Goal: Task Accomplishment & Management: Manage account settings

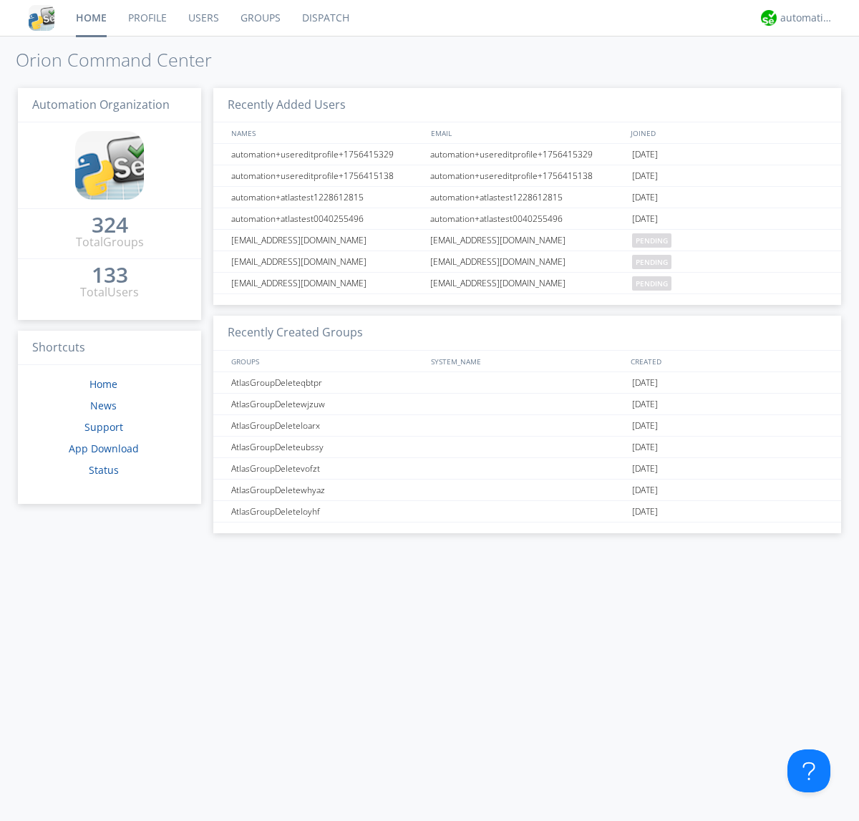
click at [259, 18] on link "Groups" at bounding box center [261, 18] width 62 height 36
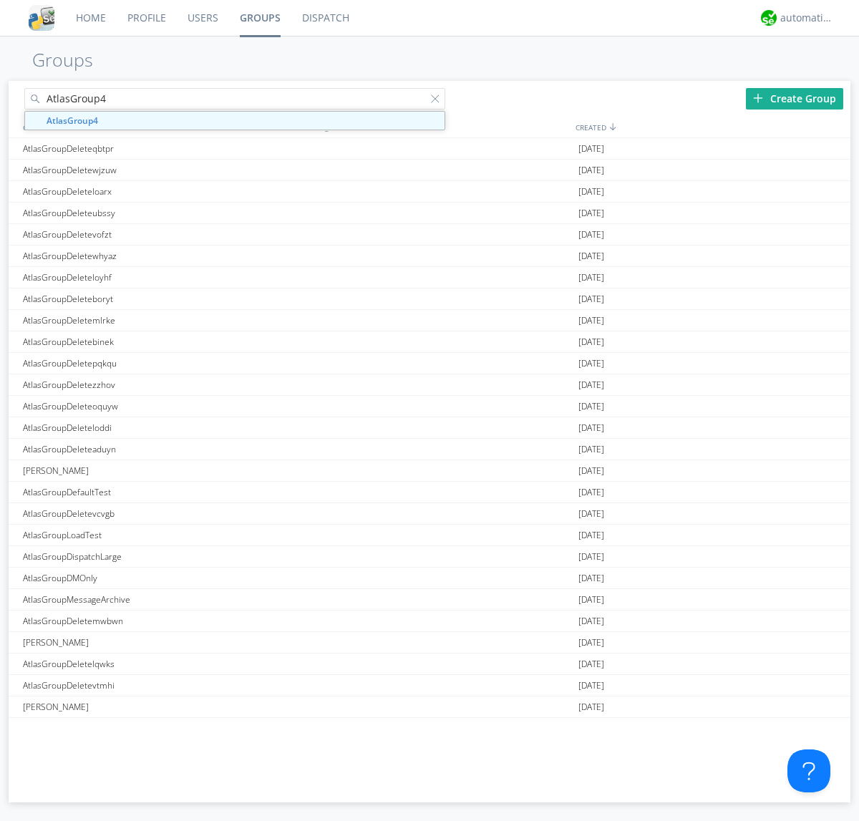
type input "AtlasGroup4"
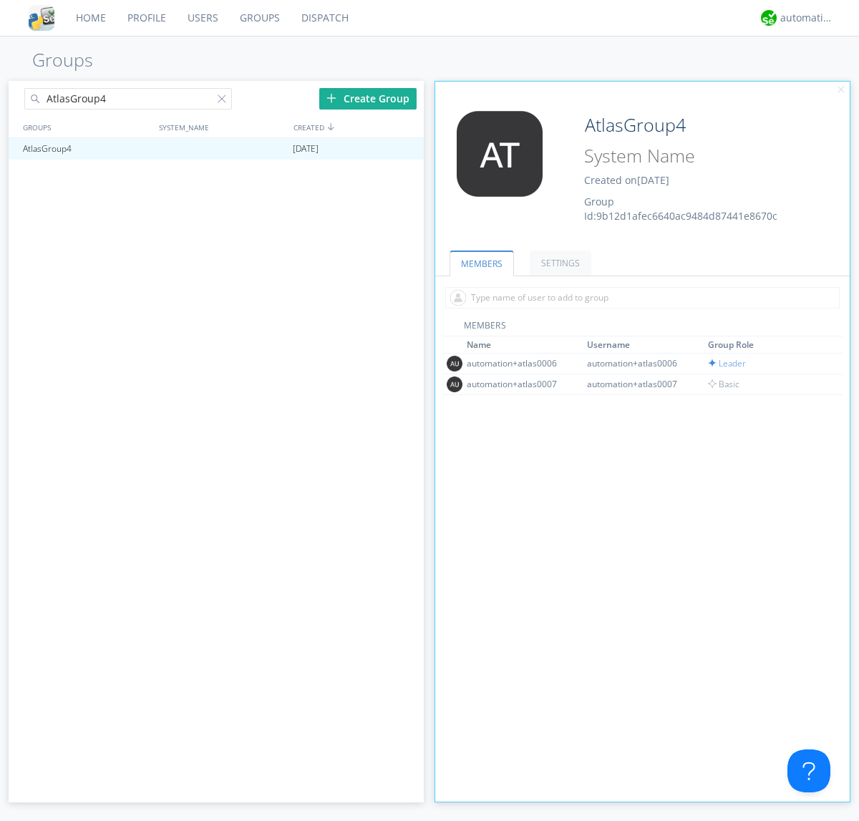
click at [558, 263] on link "SETTINGS" at bounding box center [561, 263] width 62 height 25
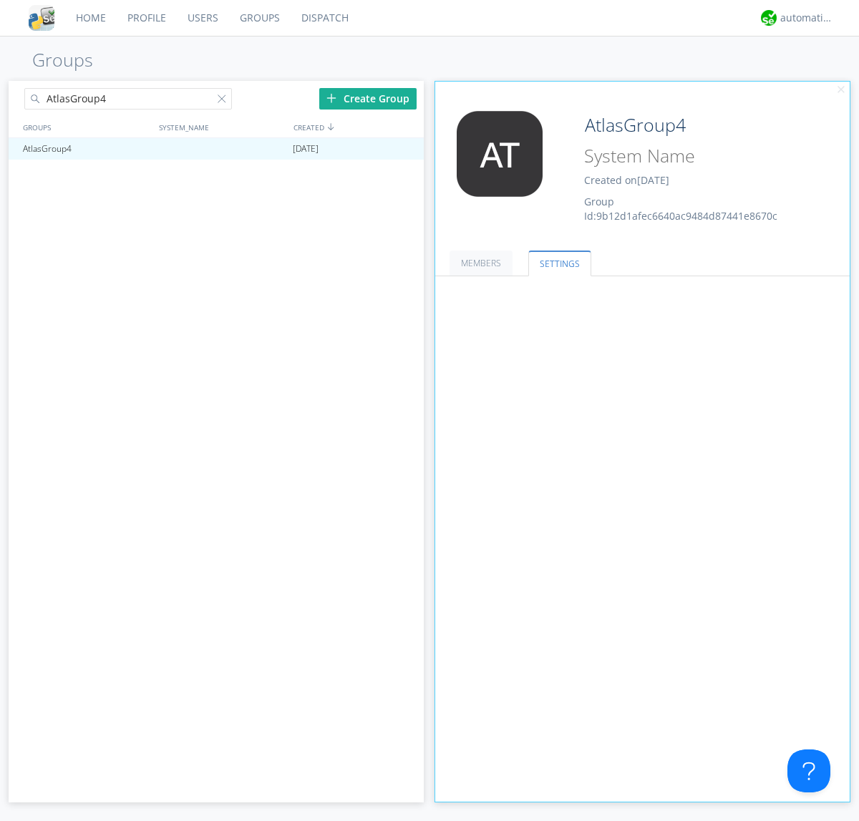
click at [0, 0] on button "Everyone" at bounding box center [0, 0] width 0 height 0
click at [0, 0] on link "Leaders only" at bounding box center [0, 0] width 0 height 0
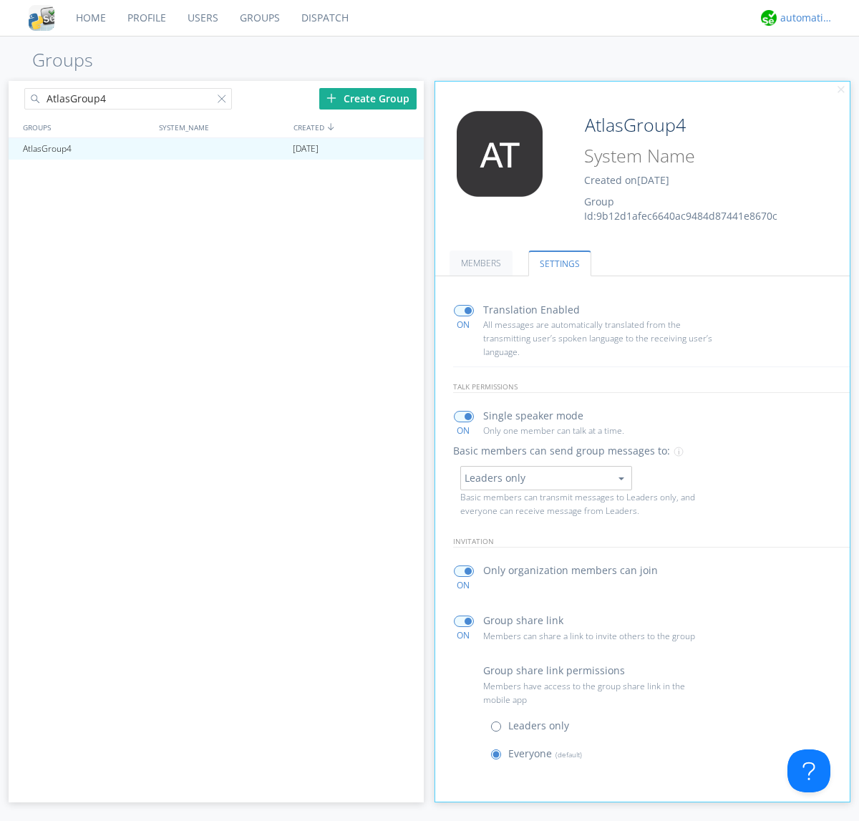
click at [803, 18] on div "automation+atlas" at bounding box center [807, 18] width 54 height 14
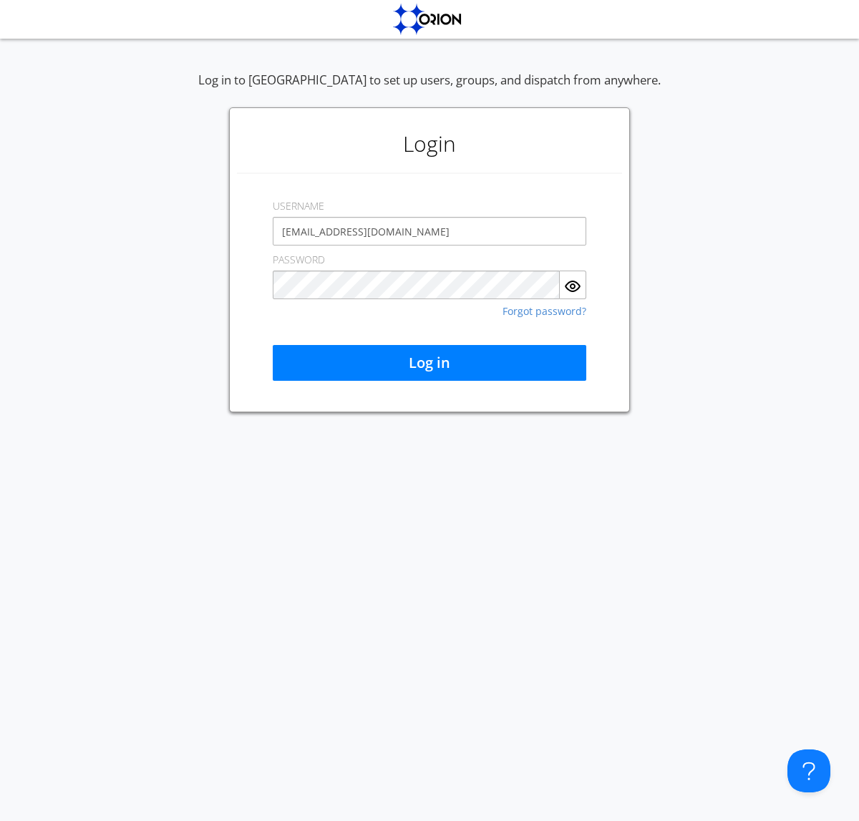
type input "[EMAIL_ADDRESS][DOMAIN_NAME]"
click at [429, 363] on button "Log in" at bounding box center [430, 363] width 314 height 36
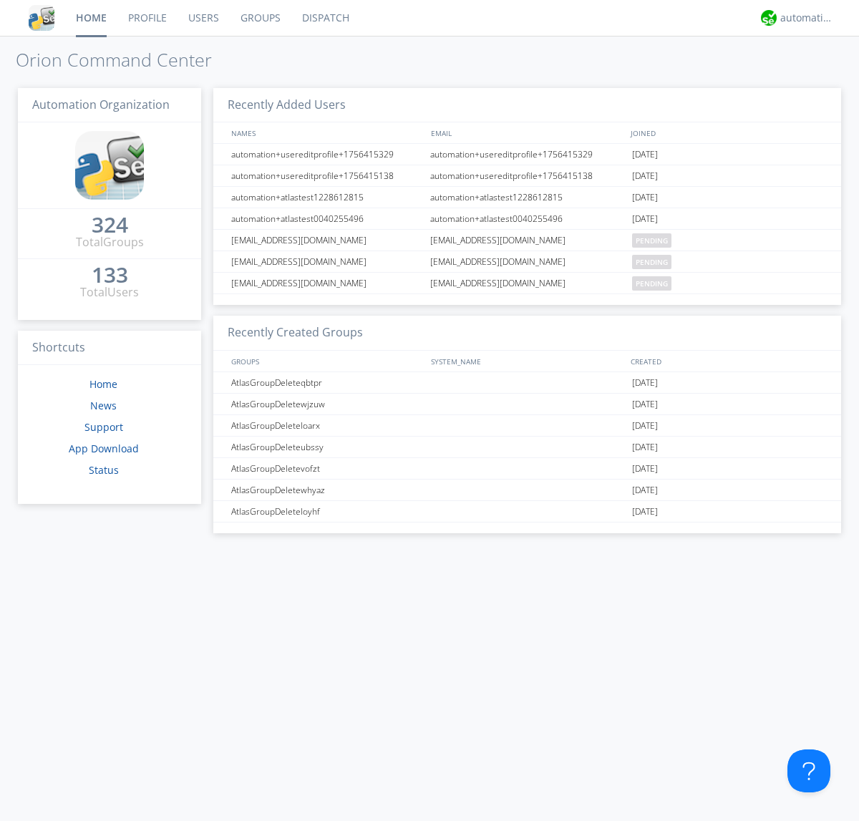
click at [259, 18] on link "Groups" at bounding box center [261, 18] width 62 height 36
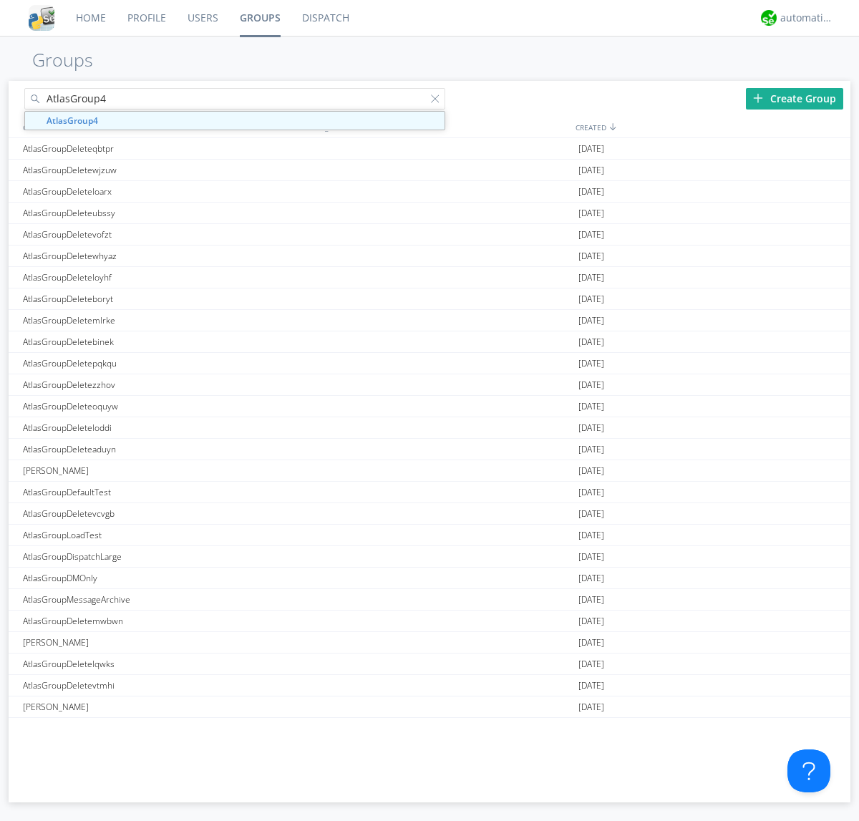
type input "AtlasGroup4"
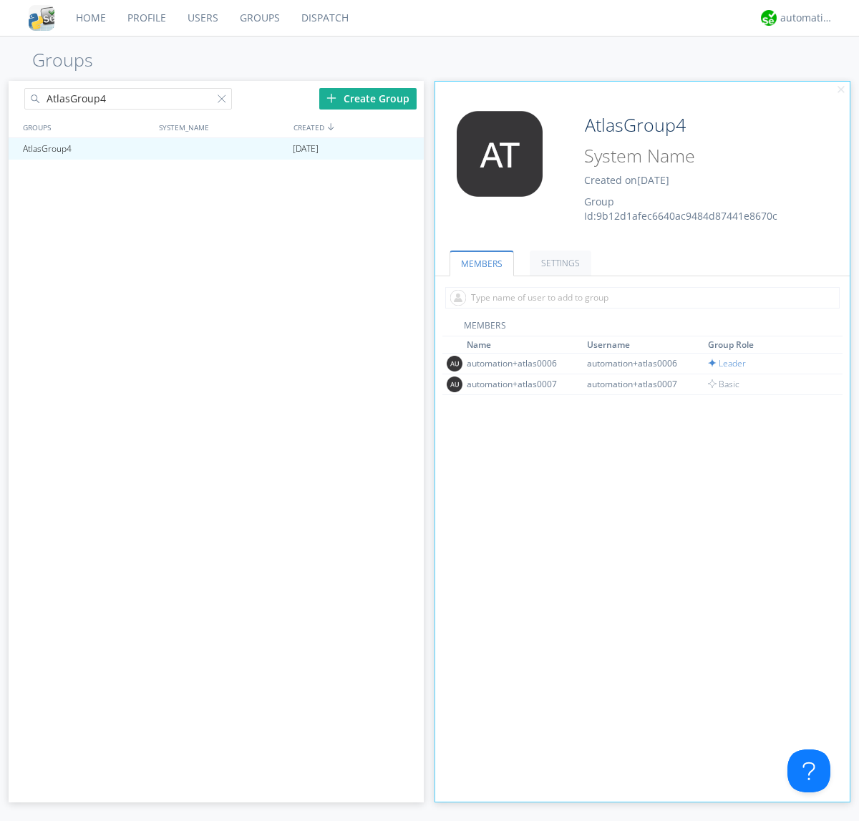
click at [558, 263] on link "SETTINGS" at bounding box center [561, 263] width 62 height 25
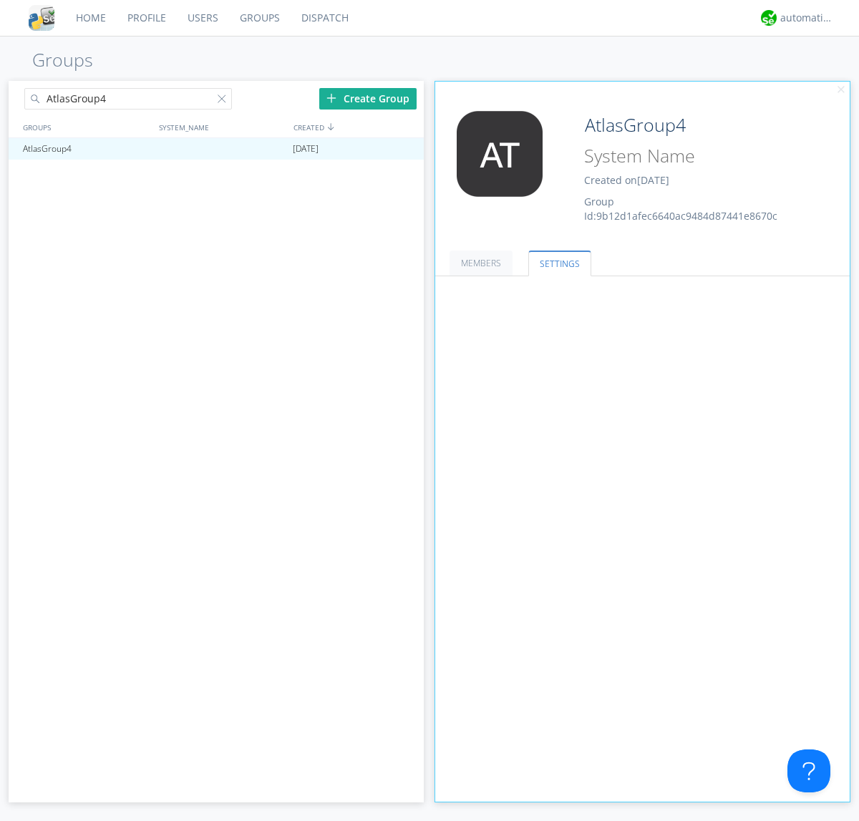
click at [0, 0] on button "Leaders only" at bounding box center [0, 0] width 0 height 0
click at [0, 0] on link "No One (Direct Messages Only)" at bounding box center [0, 0] width 0 height 0
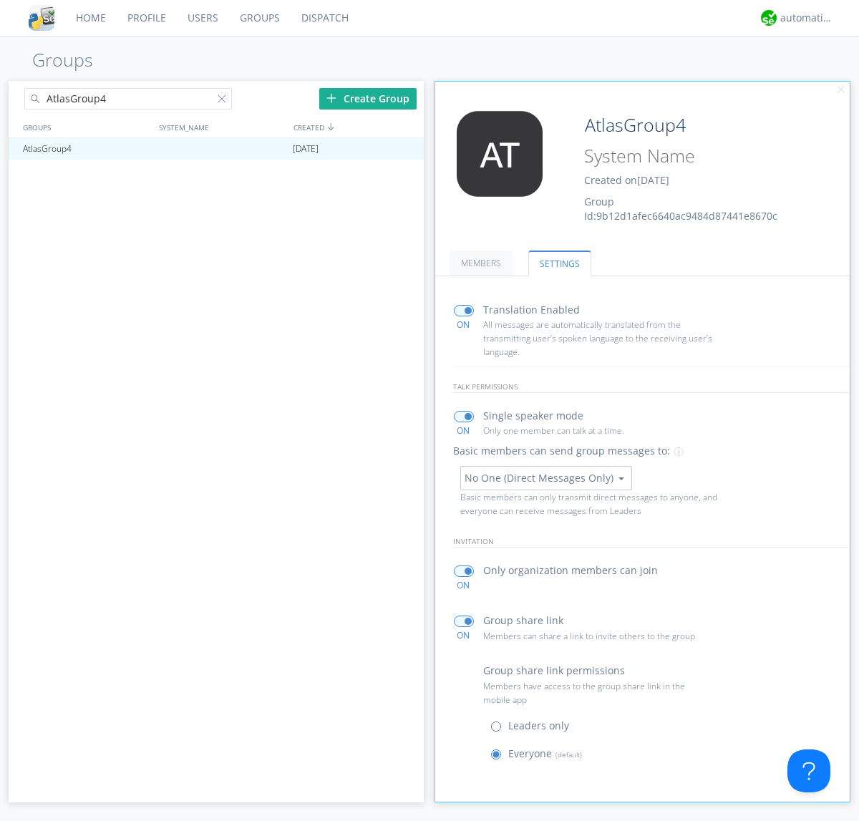
click at [545, 477] on button "No One (Direct Messages Only)" at bounding box center [546, 478] width 172 height 24
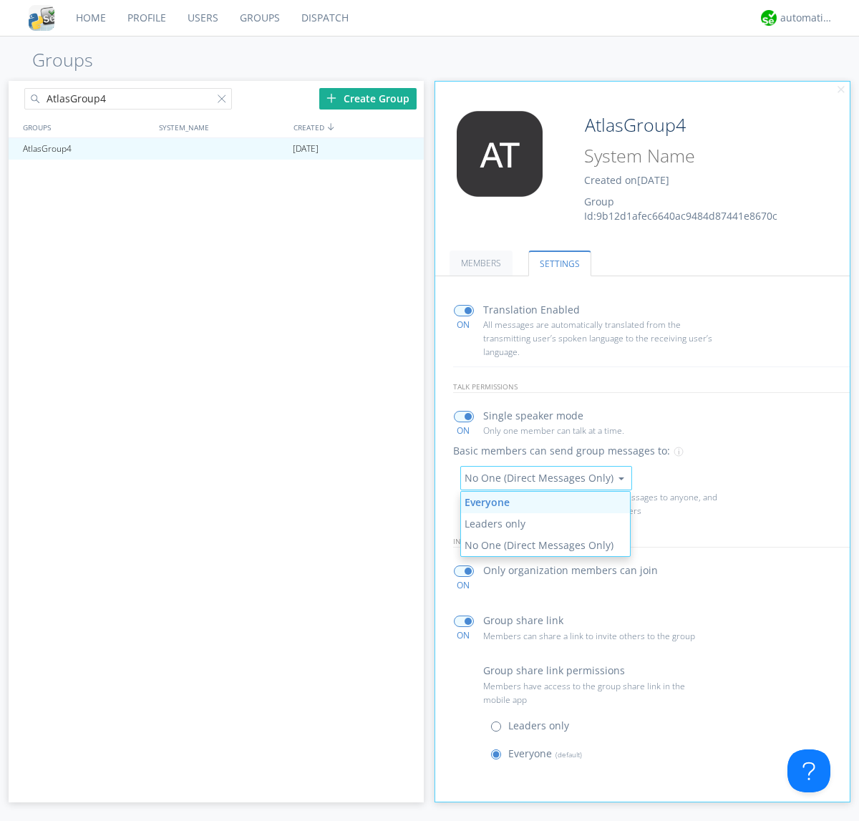
click at [545, 502] on link "Everyone" at bounding box center [546, 502] width 170 height 21
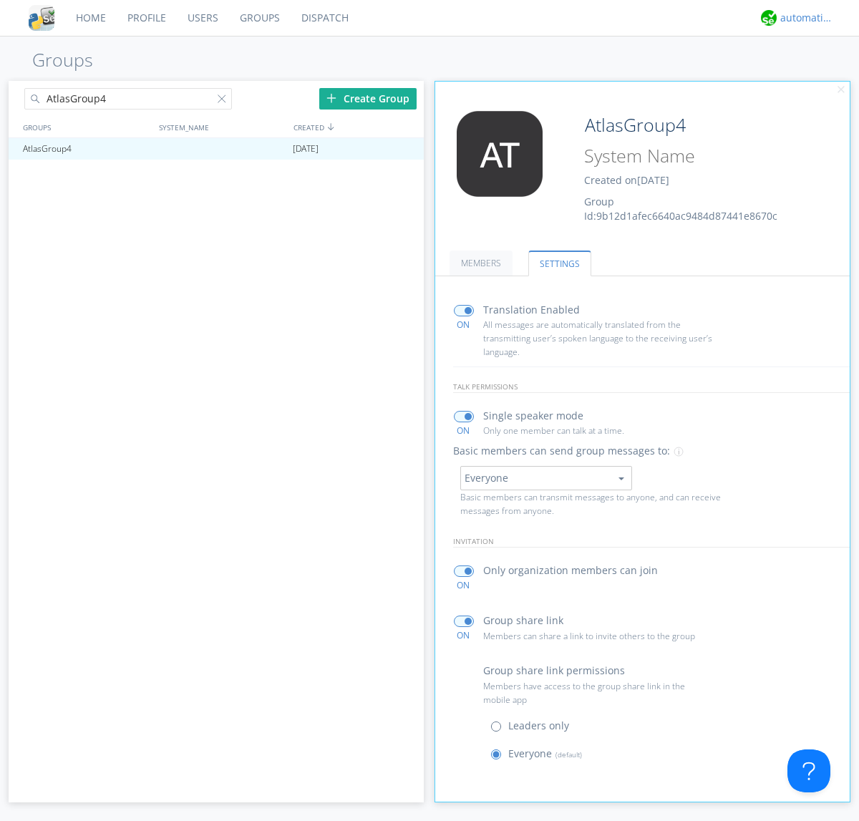
click at [803, 18] on div "automation+atlas" at bounding box center [807, 18] width 54 height 14
